Goal: Task Accomplishment & Management: Manage account settings

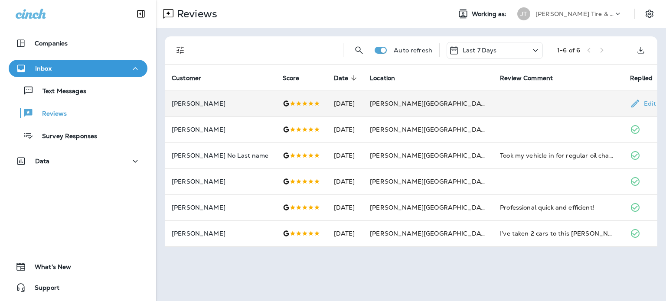
click at [631, 102] on icon at bounding box center [635, 104] width 8 height 8
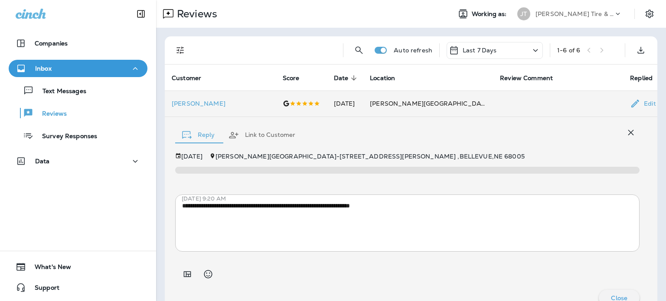
scroll to position [15, 0]
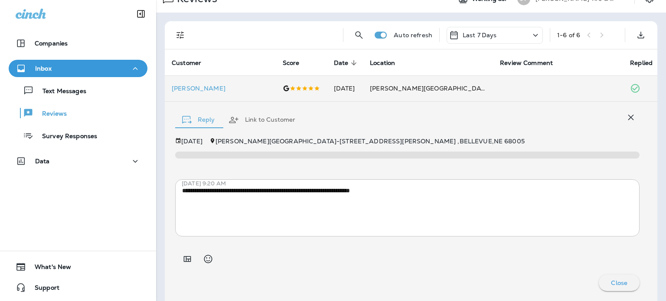
click at [232, 45] on div at bounding box center [266, 35] width 140 height 28
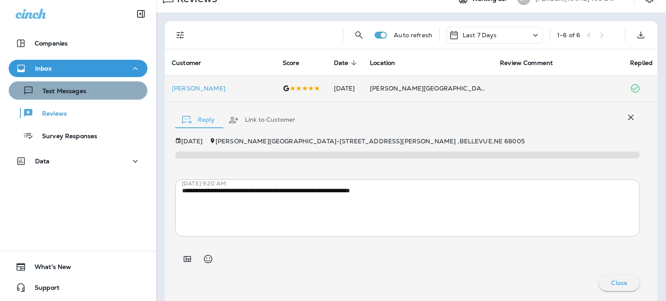
click at [81, 94] on p "Text Messages" at bounding box center [60, 92] width 52 height 8
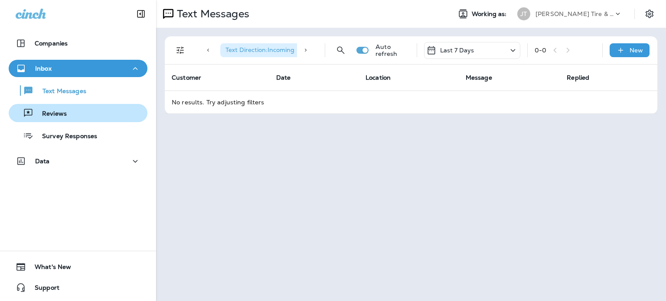
click at [78, 108] on div "Reviews" at bounding box center [78, 113] width 132 height 13
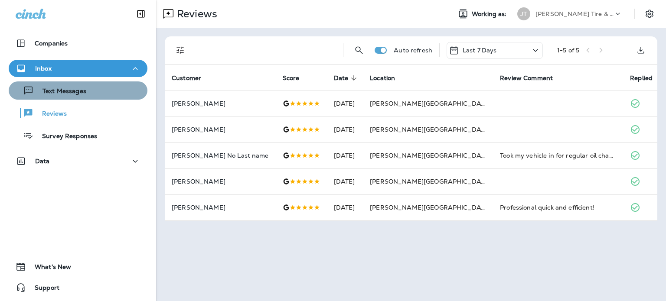
click at [97, 98] on button "Text Messages" at bounding box center [78, 90] width 139 height 18
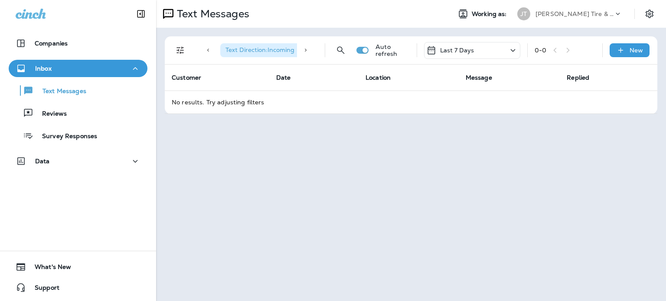
click at [458, 55] on div "Last 7 Days" at bounding box center [450, 50] width 48 height 10
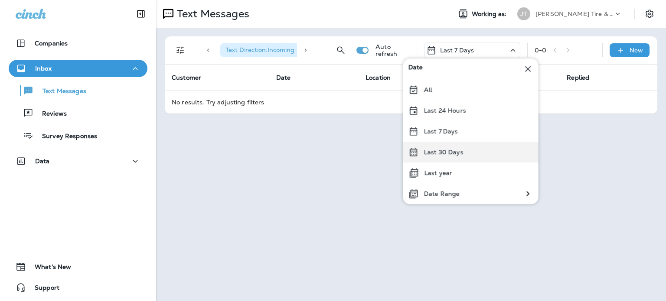
click at [456, 145] on div "Last 30 Days" at bounding box center [470, 152] width 135 height 21
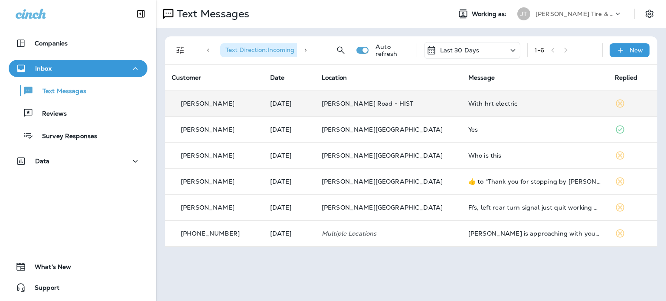
click at [414, 107] on span "[PERSON_NAME] Road - HIST" at bounding box center [368, 104] width 92 height 8
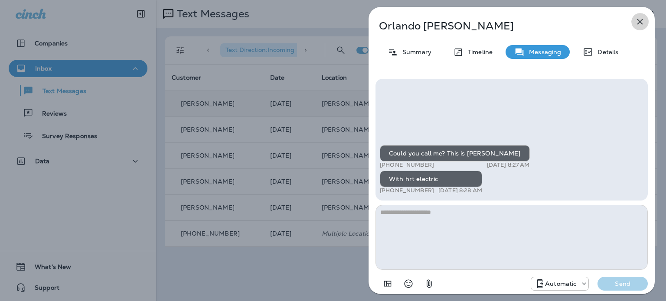
click at [635, 22] on icon "button" at bounding box center [640, 21] width 10 height 10
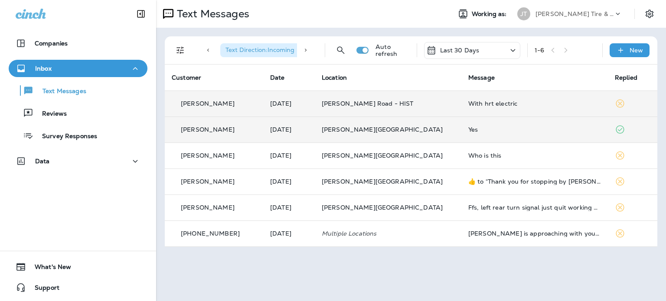
click at [276, 127] on td "[DATE]" at bounding box center [289, 130] width 52 height 26
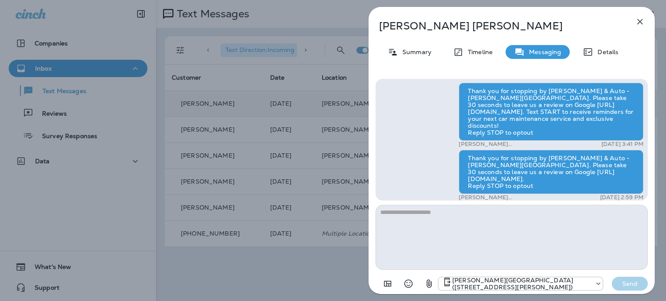
scroll to position [-483, 0]
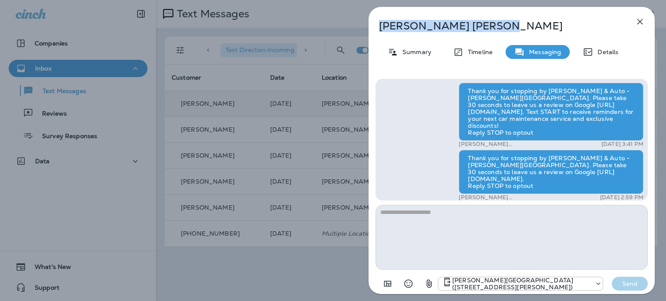
click at [643, 24] on div "[PERSON_NAME] Summary Timeline Messaging Details Thank you for stopping by [PER…" at bounding box center [511, 150] width 286 height 287
click at [635, 27] on icon "button" at bounding box center [640, 21] width 10 height 10
